Goal: Task Accomplishment & Management: Use online tool/utility

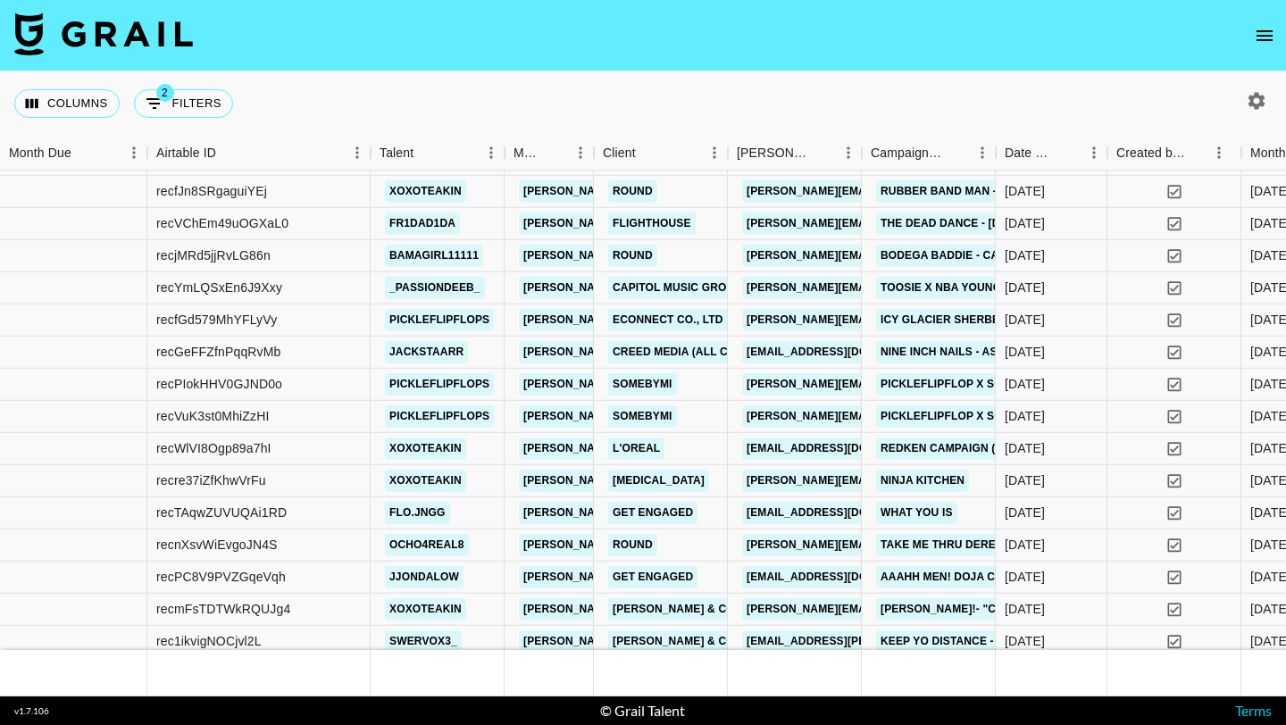
scroll to position [1676, 0]
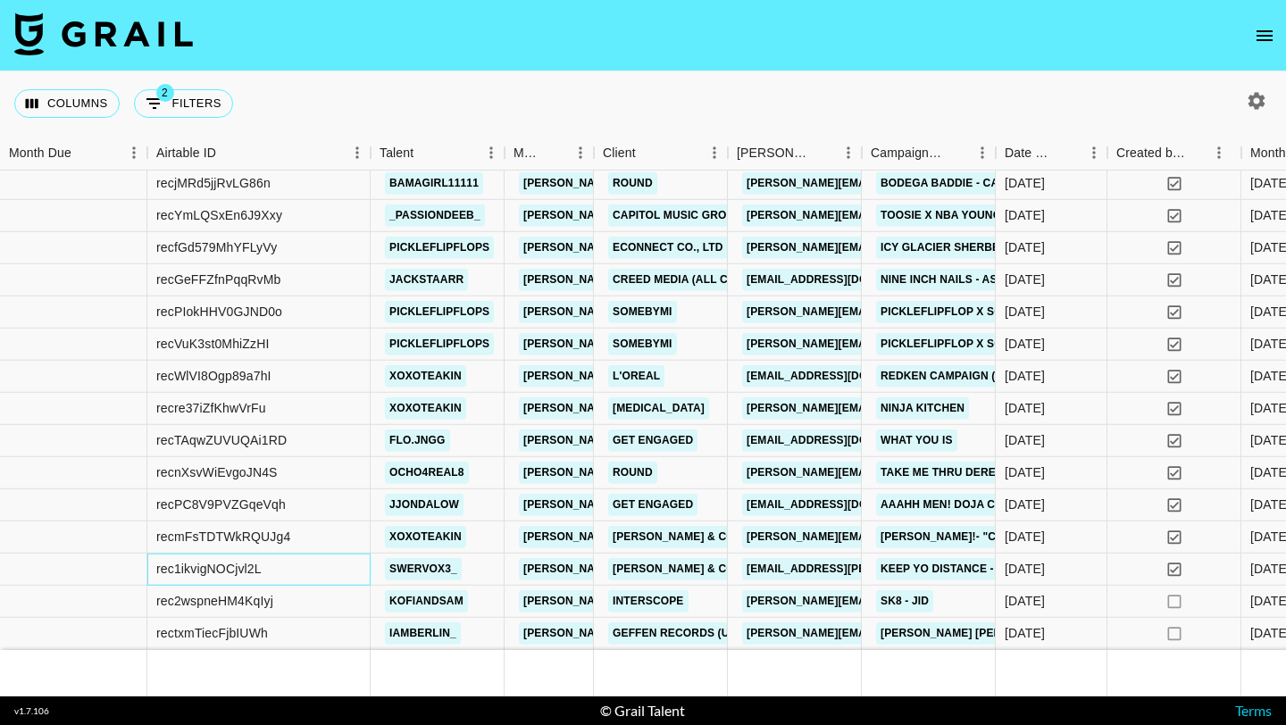
click at [344, 564] on div "rec1ikvigNOCjvl2L" at bounding box center [258, 570] width 223 height 32
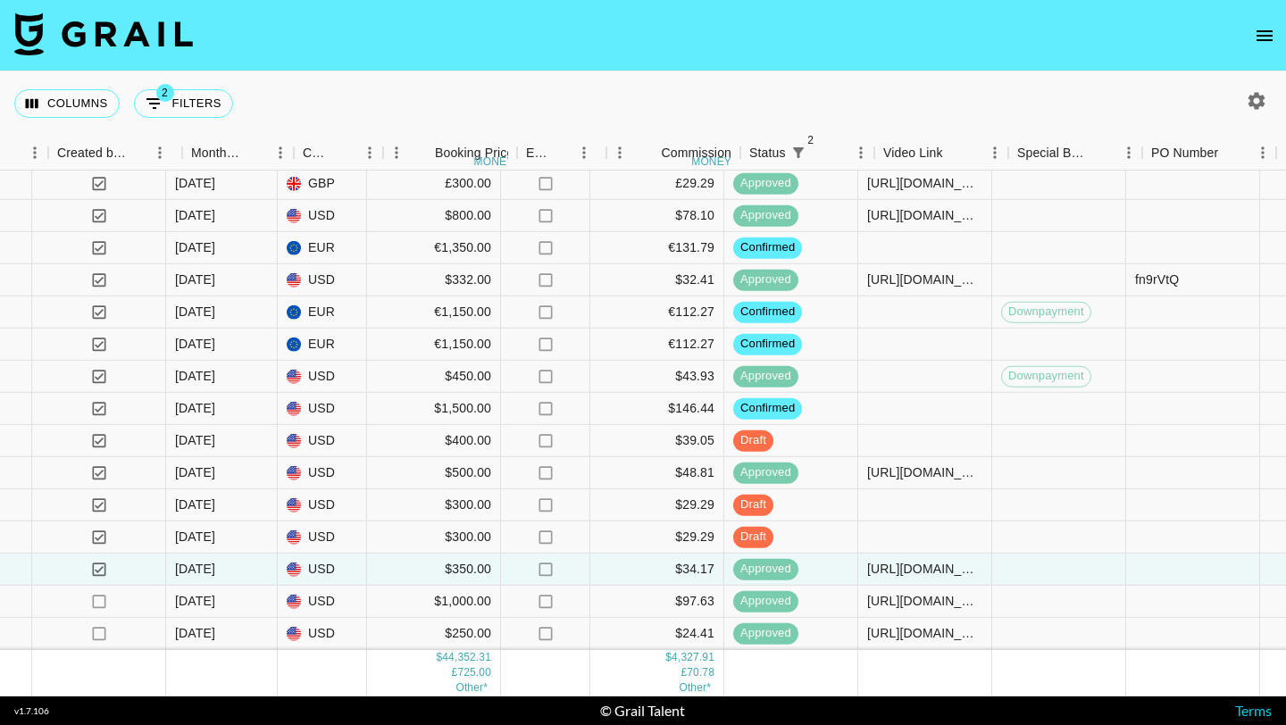
scroll to position [1676, 1019]
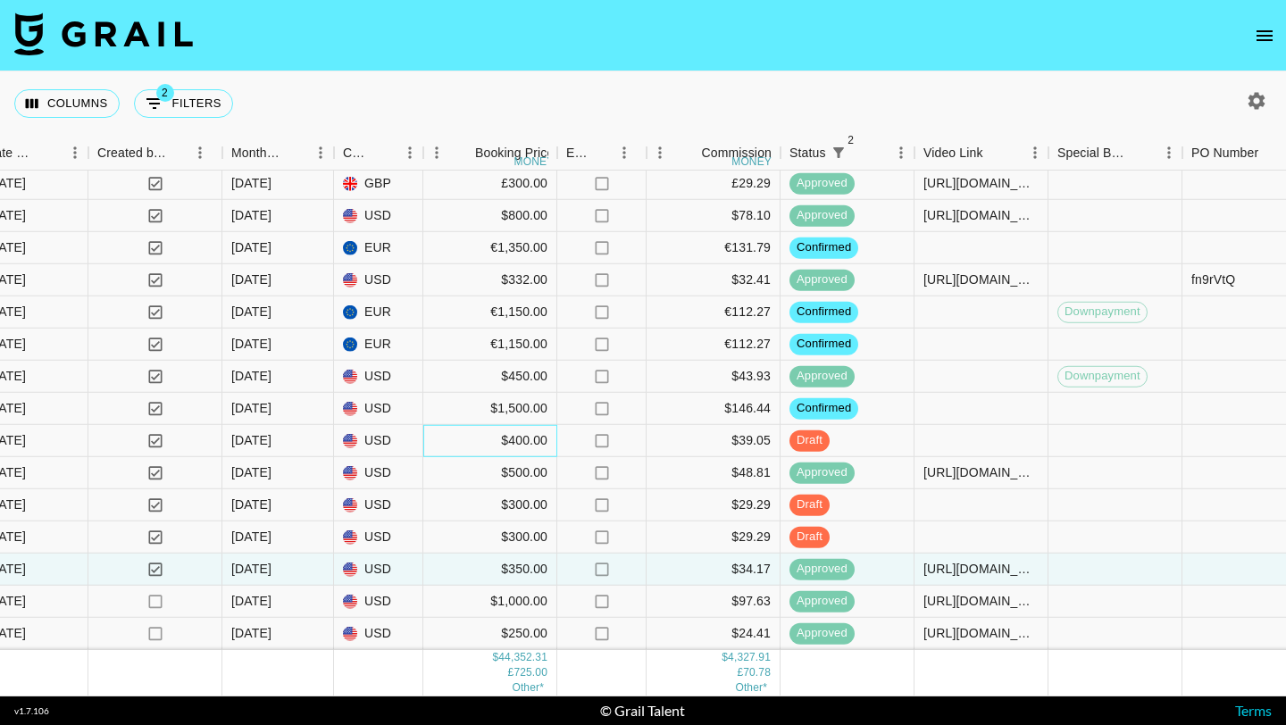
click at [427, 443] on div "$400.00" at bounding box center [490, 441] width 134 height 32
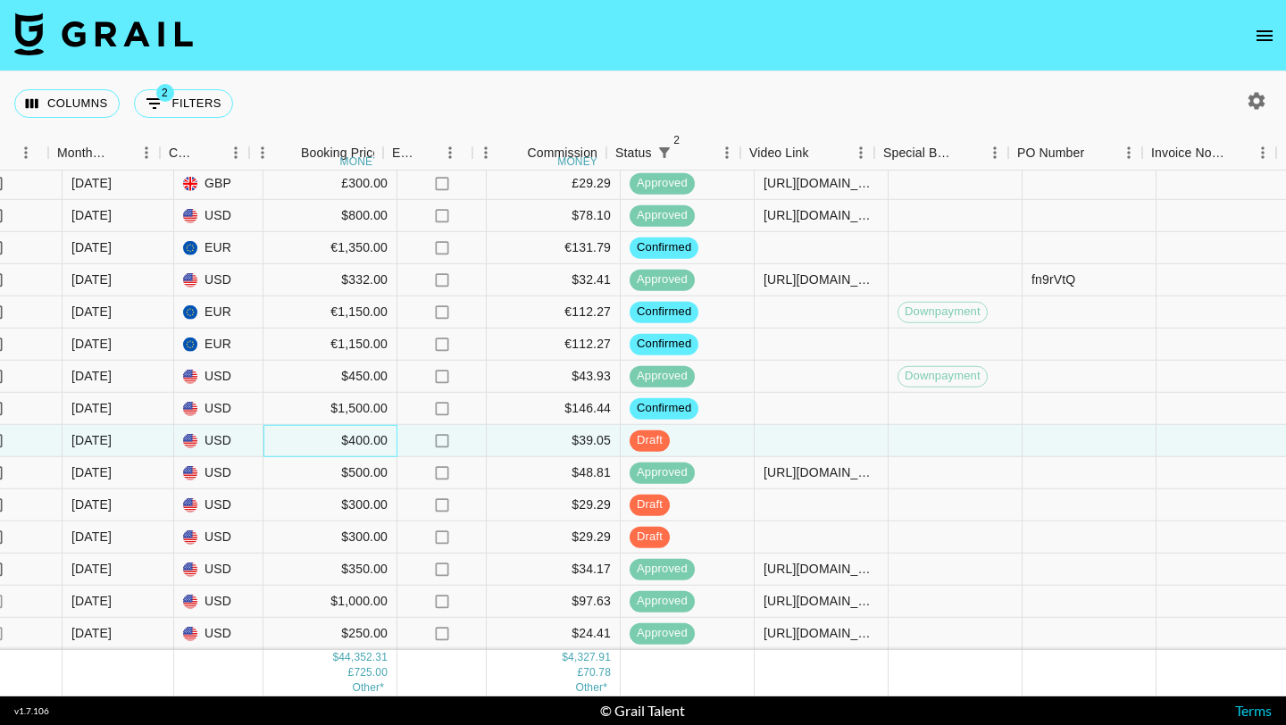
scroll to position [1676, 1193]
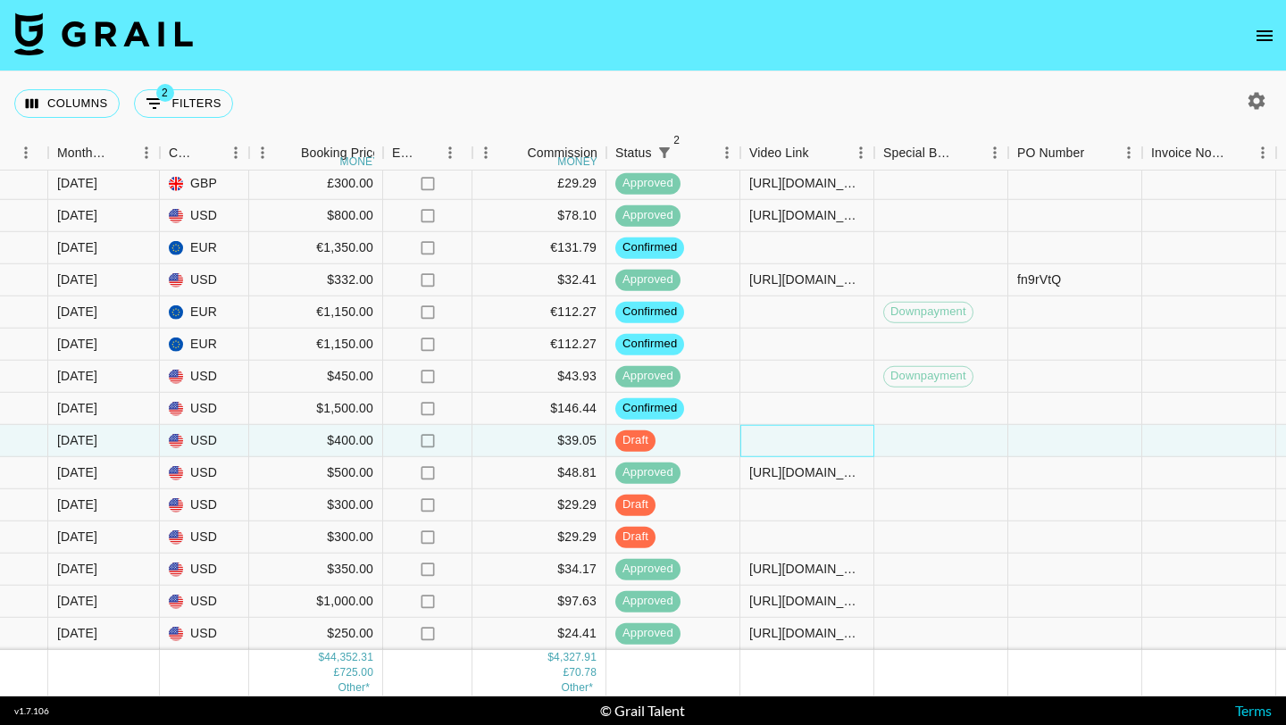
click at [760, 439] on div at bounding box center [807, 441] width 134 height 32
type input "[URL][DOMAIN_NAME][DOMAIN_NAME]"
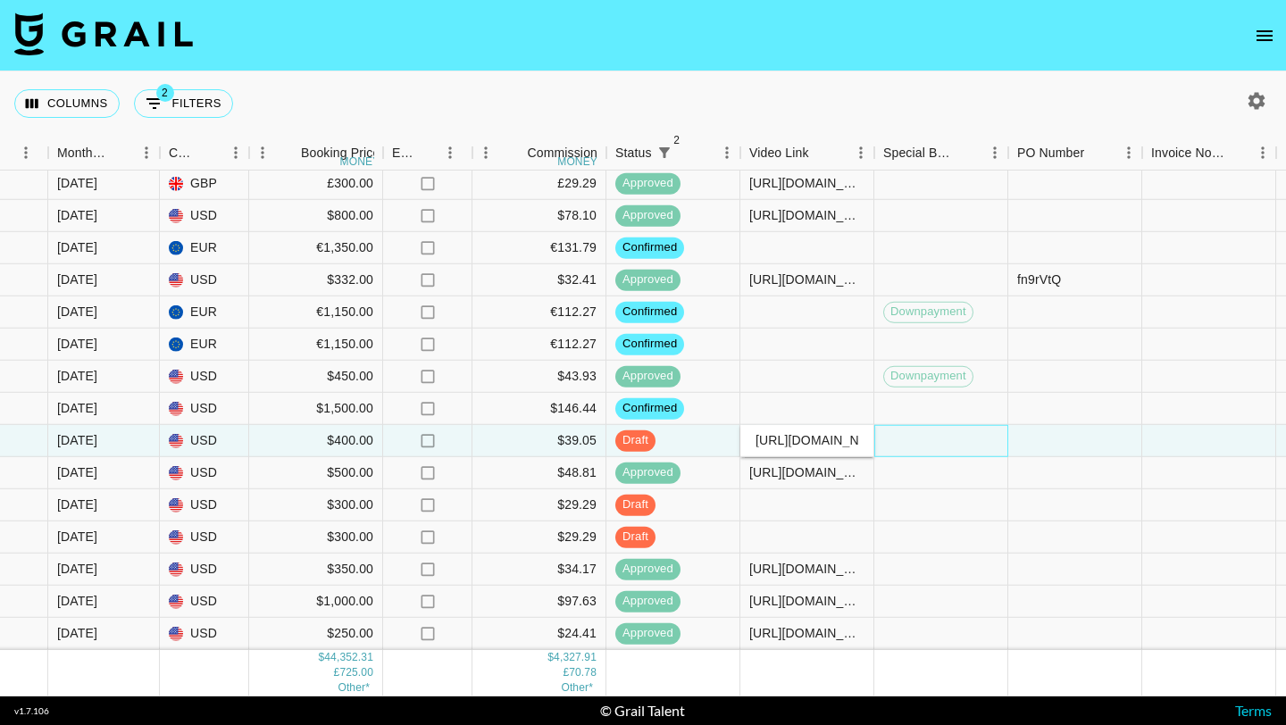
click at [929, 439] on div at bounding box center [941, 441] width 134 height 32
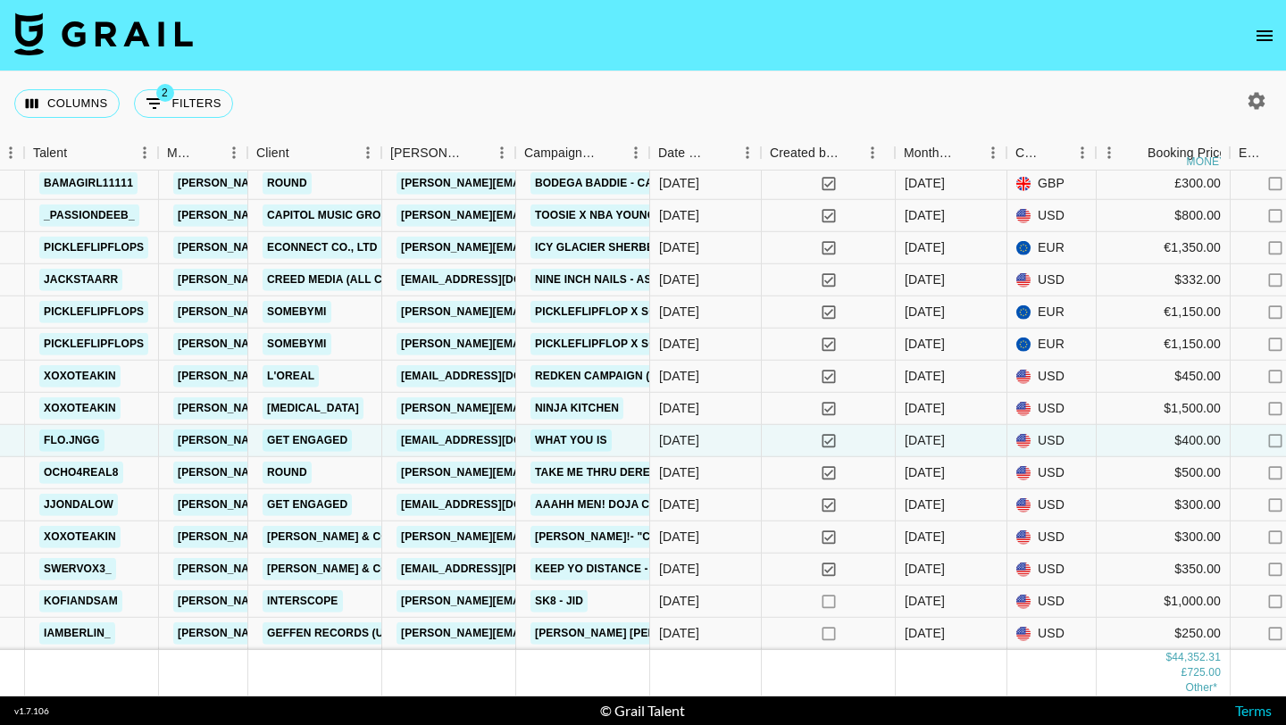
scroll to position [1676, 345]
click at [140, 442] on div "flo.jngg" at bounding box center [93, 441] width 134 height 32
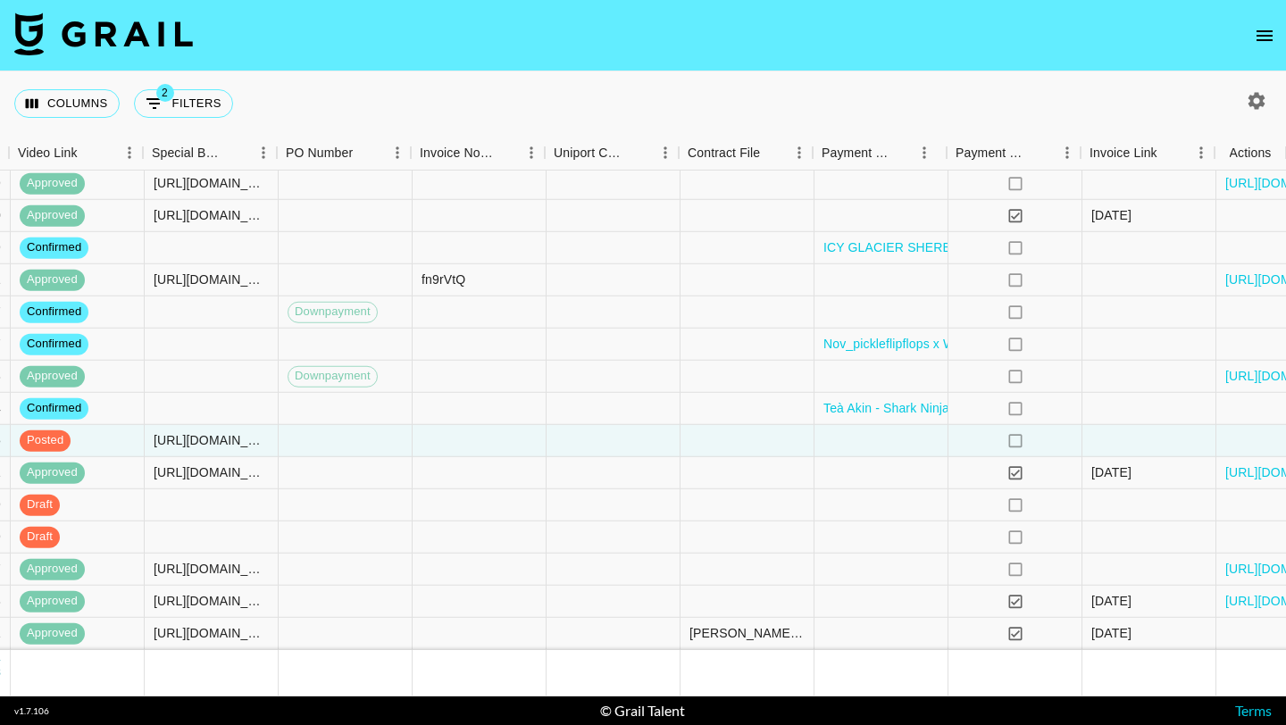
scroll to position [1676, 1924]
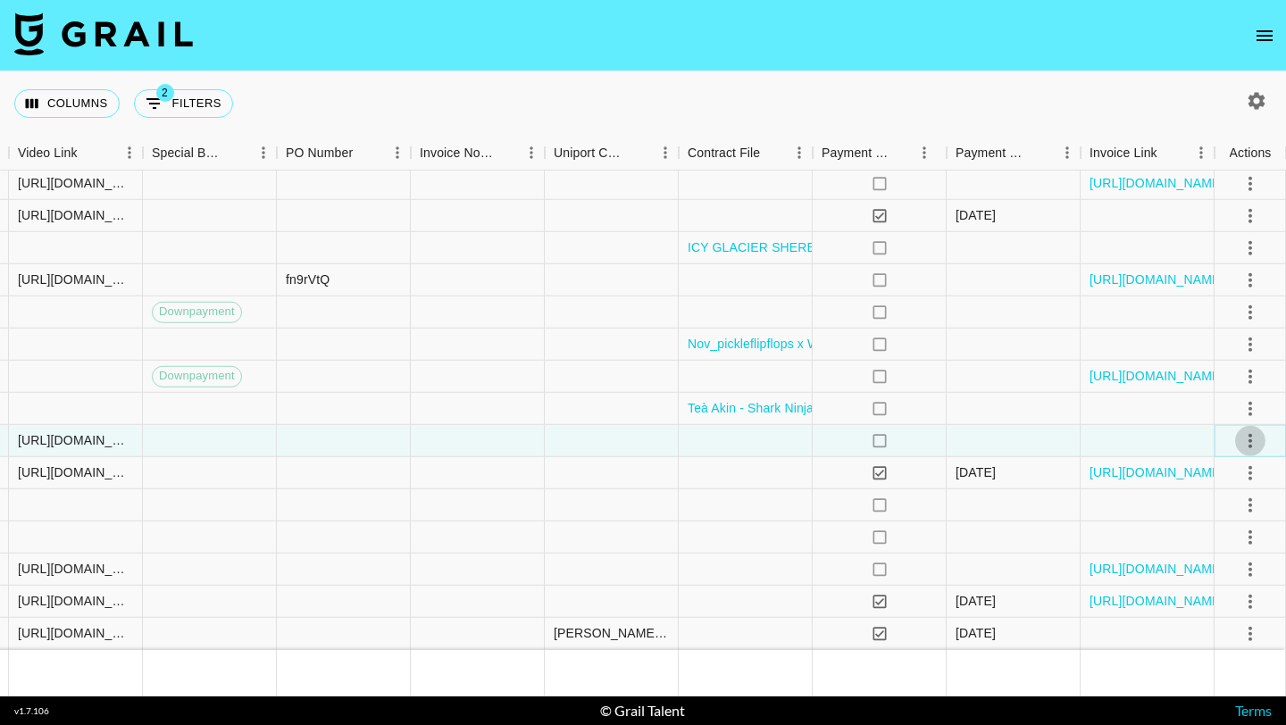
click at [1250, 435] on icon "select merge strategy" at bounding box center [1250, 440] width 4 height 14
click at [1216, 613] on div "Approve" at bounding box center [1211, 606] width 54 height 21
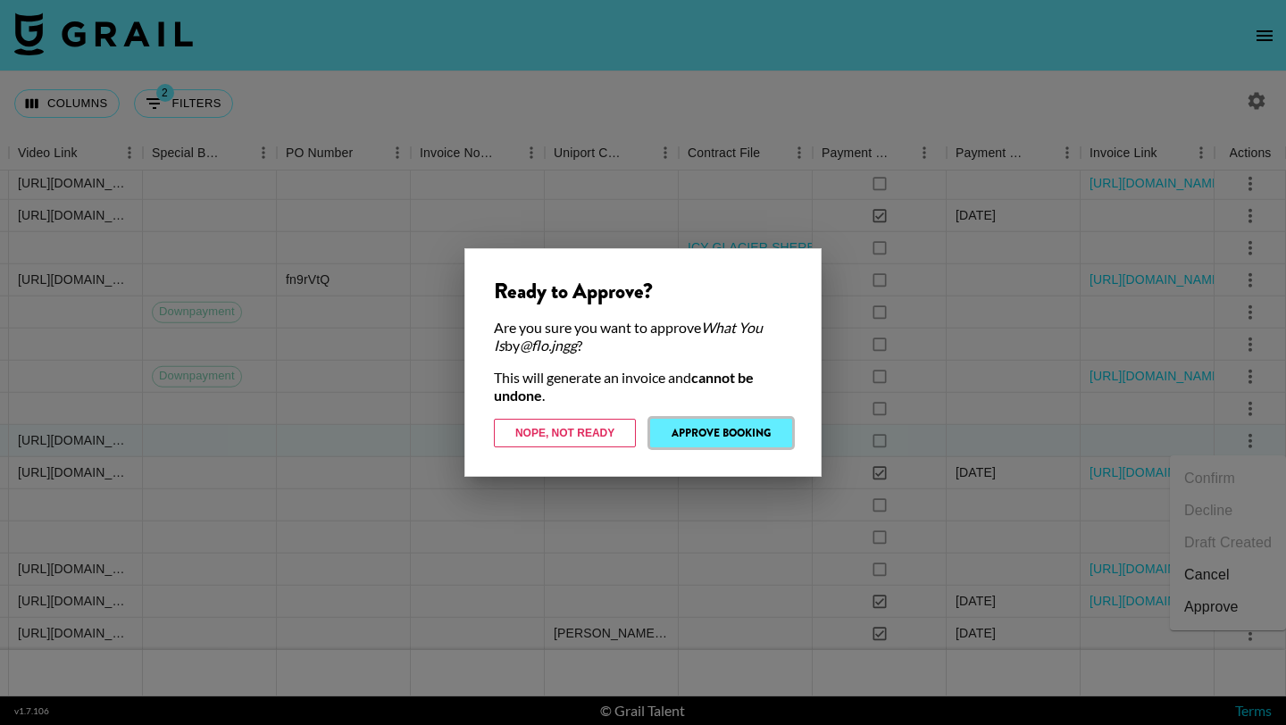
click at [759, 431] on button "Approve Booking" at bounding box center [721, 433] width 142 height 29
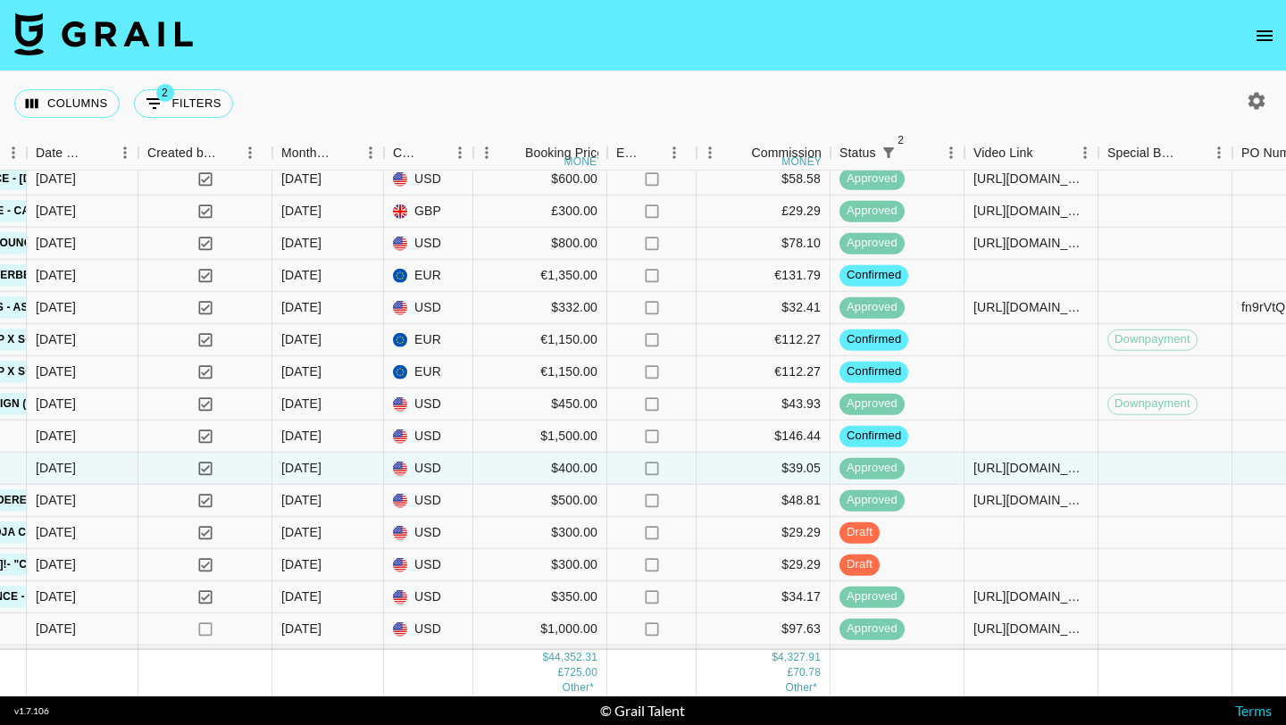
scroll to position [1676, 969]
